Goal: Information Seeking & Learning: Learn about a topic

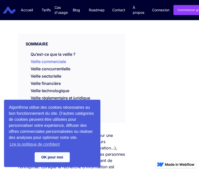
scroll to position [84, 0]
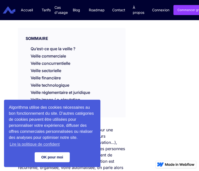
click at [50, 155] on link "OK pour moi" at bounding box center [52, 157] width 35 height 10
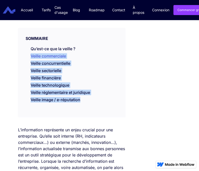
drag, startPoint x: 84, startPoint y: 103, endPoint x: 32, endPoint y: 59, distance: 68.5
click at [32, 59] on div "SOMMAIRE Qu’est-ce que la veille ? Veille commerciale Veille concurrentielle Ve…" at bounding box center [71, 72] width 107 height 89
copy div "Veille commerciale Veille concurrentielle Veille sectorielle Veille financière …"
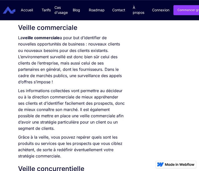
scroll to position [450, 0]
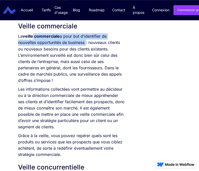
drag, startPoint x: 85, startPoint y: 50, endPoint x: 34, endPoint y: 43, distance: 51.5
click at [34, 43] on p "La veille commerciale a pour but d’identifier de nouvelles opportunités de busi…" at bounding box center [71, 58] width 107 height 50
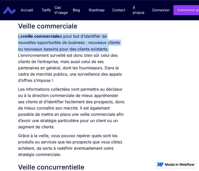
drag, startPoint x: 107, startPoint y: 54, endPoint x: 18, endPoint y: 45, distance: 89.5
click at [18, 45] on p "La veille commerciale a pour but d’identifier de nouvelles opportunités de busi…" at bounding box center [71, 58] width 107 height 50
copy p "La veille commerciale a pour but d’identifier de nouvelles opportunités de busi…"
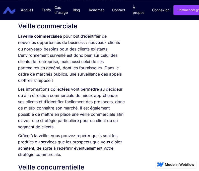
click at [47, 83] on p "La veille commerciale a pour but d’identifier de nouvelles opportunités de busi…" at bounding box center [71, 58] width 107 height 50
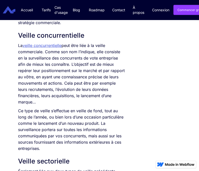
scroll to position [582, 0]
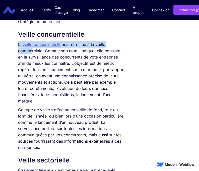
drag, startPoint x: 18, startPoint y: 53, endPoint x: 28, endPoint y: 60, distance: 12.9
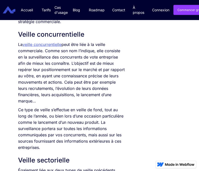
click at [46, 61] on p "La veille concurrentielle peut être liée à la veille commerciale. Comme son nom…" at bounding box center [71, 72] width 107 height 63
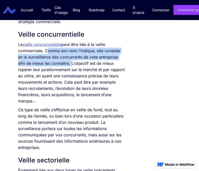
drag, startPoint x: 44, startPoint y: 58, endPoint x: 70, endPoint y: 70, distance: 27.9
click at [70, 70] on p "La veille concurrentielle peut être liée à la veille commerciale. Comme son nom…" at bounding box center [71, 72] width 107 height 63
copy p "Comme son nom l’indique, elle consiste en la surveillance des concurrents de vo…"
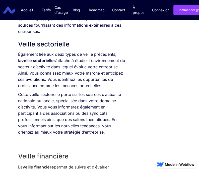
scroll to position [698, 0]
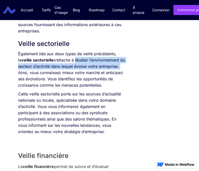
drag, startPoint x: 71, startPoint y: 67, endPoint x: 119, endPoint y: 76, distance: 48.6
click at [119, 76] on p "Également liée aux deux types de veille précédents, la veille sectorielle s’att…" at bounding box center [71, 70] width 107 height 38
copy p "étudier l’environnement du secteur d’activité dans lequel évolue votre entrepri…"
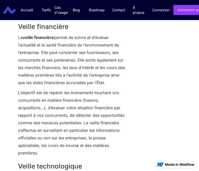
scroll to position [828, 0]
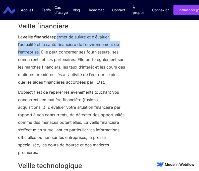
drag, startPoint x: 56, startPoint y: 45, endPoint x: 39, endPoint y: 60, distance: 22.9
click at [39, 60] on p "La veille financière permet de suivre et d’évaluer l’actualité et la santé fina…" at bounding box center [71, 59] width 107 height 53
copy p "permet de suivre et d’évaluer l’actualité et la santé financière de l’environne…"
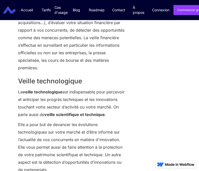
scroll to position [964, 0]
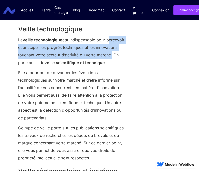
drag, startPoint x: 18, startPoint y: 54, endPoint x: 32, endPoint y: 69, distance: 20.4
click at [32, 66] on p "La veille technologique est indispensable pour percevoir et anticiper les progr…" at bounding box center [71, 51] width 107 height 30
copy p "percevoir et anticiper les progrès techniques et les innovations touchant votre…"
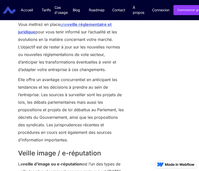
scroll to position [1123, 0]
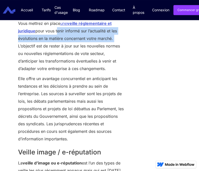
drag, startPoint x: 56, startPoint y: 45, endPoint x: 113, endPoint y: 53, distance: 57.8
click at [113, 53] on p "Vous mettrez en place une veille réglementaire et juridique pour vous tenir inf…" at bounding box center [71, 46] width 107 height 53
copy p "tenir informé sur l’actualité et les évolutions en la matière concernant votre …"
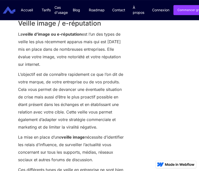
scroll to position [1252, 0]
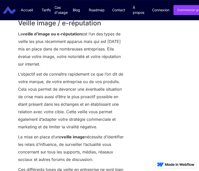
drag, startPoint x: 48, startPoint y: 72, endPoint x: 70, endPoint y: 81, distance: 23.6
click at [70, 68] on p "La veille d’image ou e-réputation est l’un des types de veille les plus récemme…" at bounding box center [71, 49] width 107 height 38
copy p "évalue votre image, votre notoriété et votre réputation sur internet"
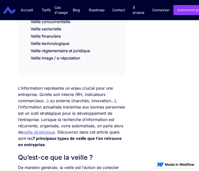
scroll to position [0, 0]
